Goal: Task Accomplishment & Management: Complete application form

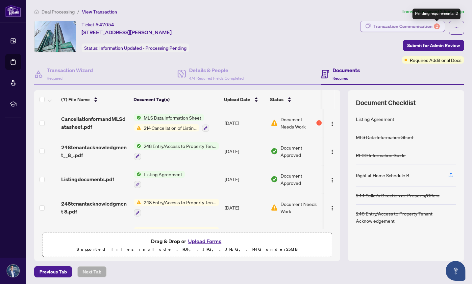
click at [435, 27] on div "2" at bounding box center [437, 26] width 6 height 6
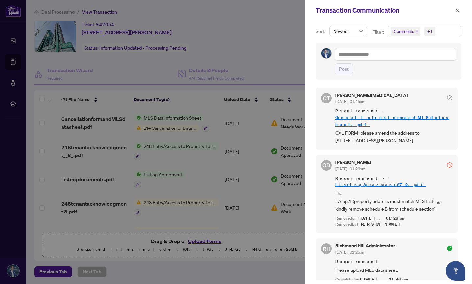
click at [285, 54] on div at bounding box center [236, 142] width 472 height 284
click at [175, 128] on div at bounding box center [236, 142] width 472 height 284
click at [175, 126] on div at bounding box center [236, 142] width 472 height 284
drag, startPoint x: 420, startPoint y: 119, endPoint x: 442, endPoint y: 124, distance: 21.9
click at [442, 129] on span "CXL FORM- please amend the address to [STREET_ADDRESS][PERSON_NAME]" at bounding box center [394, 136] width 117 height 15
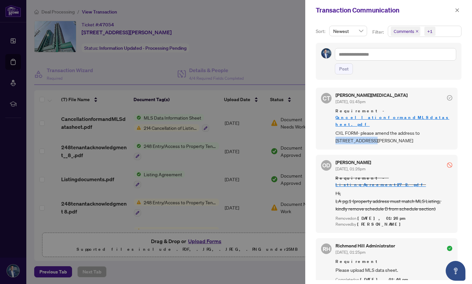
copy span "[STREET_ADDRESS][PERSON_NAME]"
click at [148, 127] on div at bounding box center [236, 142] width 472 height 284
click at [457, 11] on icon "close" at bounding box center [457, 10] width 5 height 5
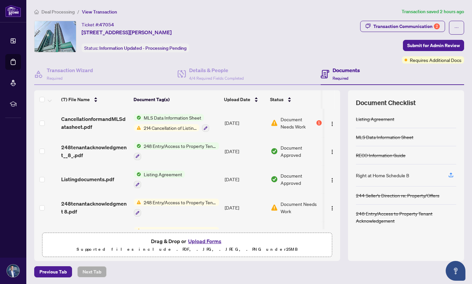
click at [457, 11] on article "Transaction saved 2 hours ago" at bounding box center [433, 12] width 63 height 8
click at [154, 127] on span "214 Cancellation of Listing Agreement - Authority to Offer for Lease" at bounding box center [170, 127] width 58 height 7
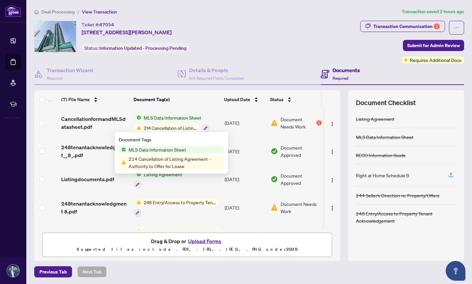
click at [141, 157] on span "214 Cancellation of Listing Agreement - Authority to Offer for Lease" at bounding box center [175, 162] width 98 height 14
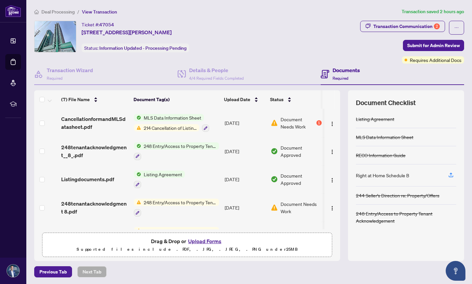
click at [154, 125] on span "214 Cancellation of Listing Agreement - Authority to Offer for Lease" at bounding box center [170, 127] width 58 height 7
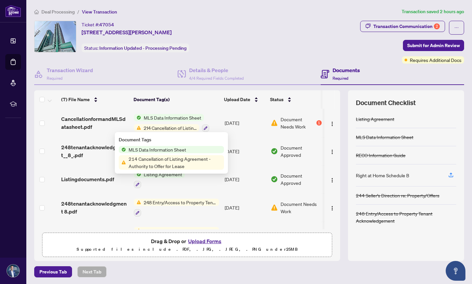
click at [142, 159] on span "214 Cancellation of Listing Agreement - Authority to Offer for Lease" at bounding box center [175, 162] width 98 height 14
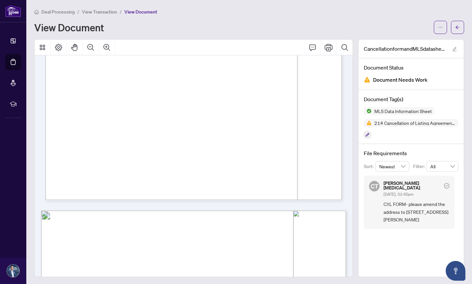
scroll to position [325, 0]
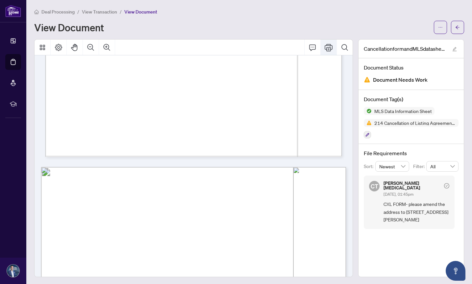
click at [329, 47] on icon "Print" at bounding box center [329, 47] width 8 height 8
click at [459, 26] on icon "arrow-left" at bounding box center [457, 27] width 5 height 5
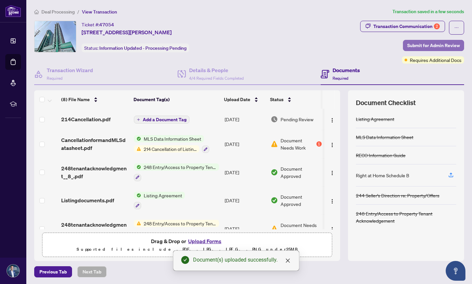
click at [427, 45] on span "Submit for Admin Review" at bounding box center [433, 45] width 53 height 11
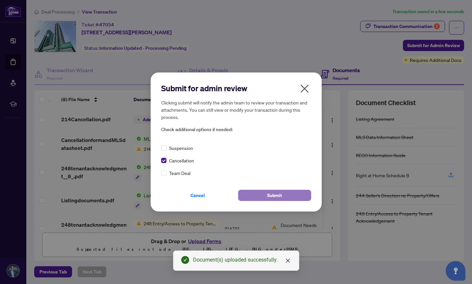
click at [268, 196] on span "Submit" at bounding box center [274, 195] width 15 height 11
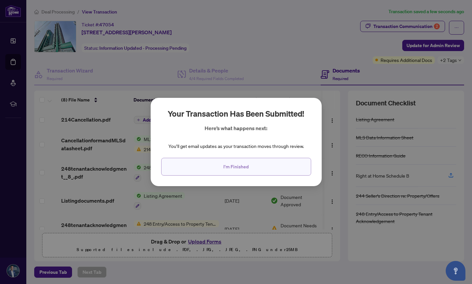
click at [258, 167] on button "I'm Finished" at bounding box center [236, 167] width 150 height 18
